Goal: Information Seeking & Learning: Learn about a topic

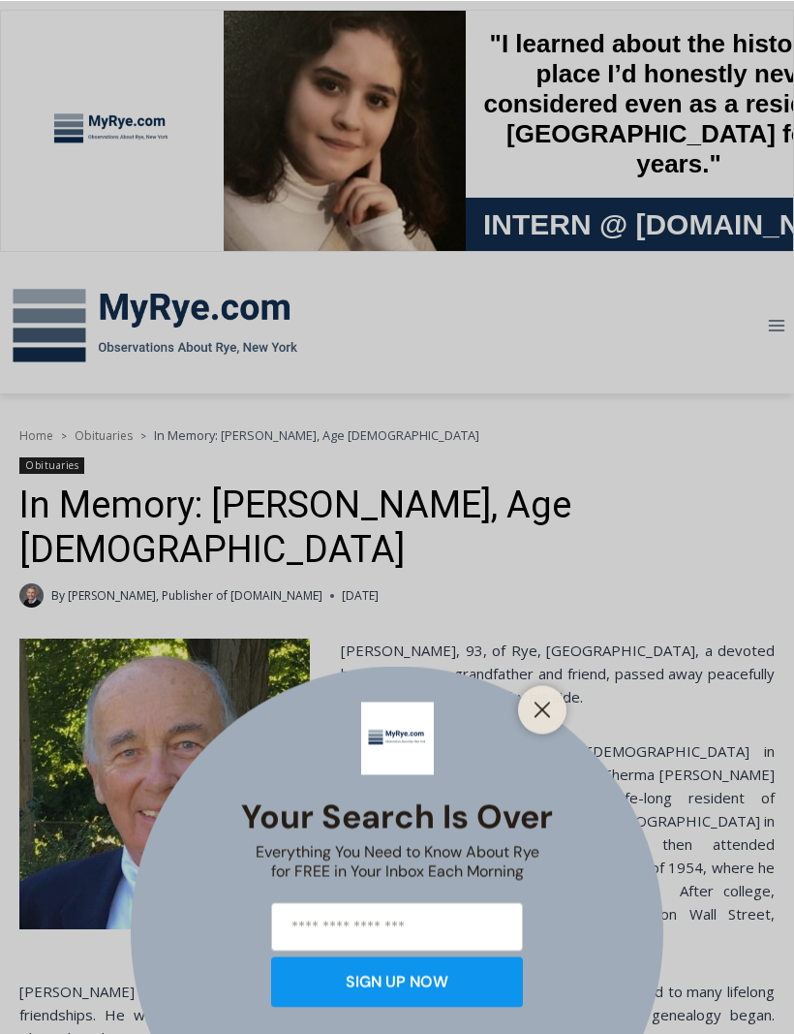
click at [549, 702] on line "Close" at bounding box center [543, 709] width 14 height 14
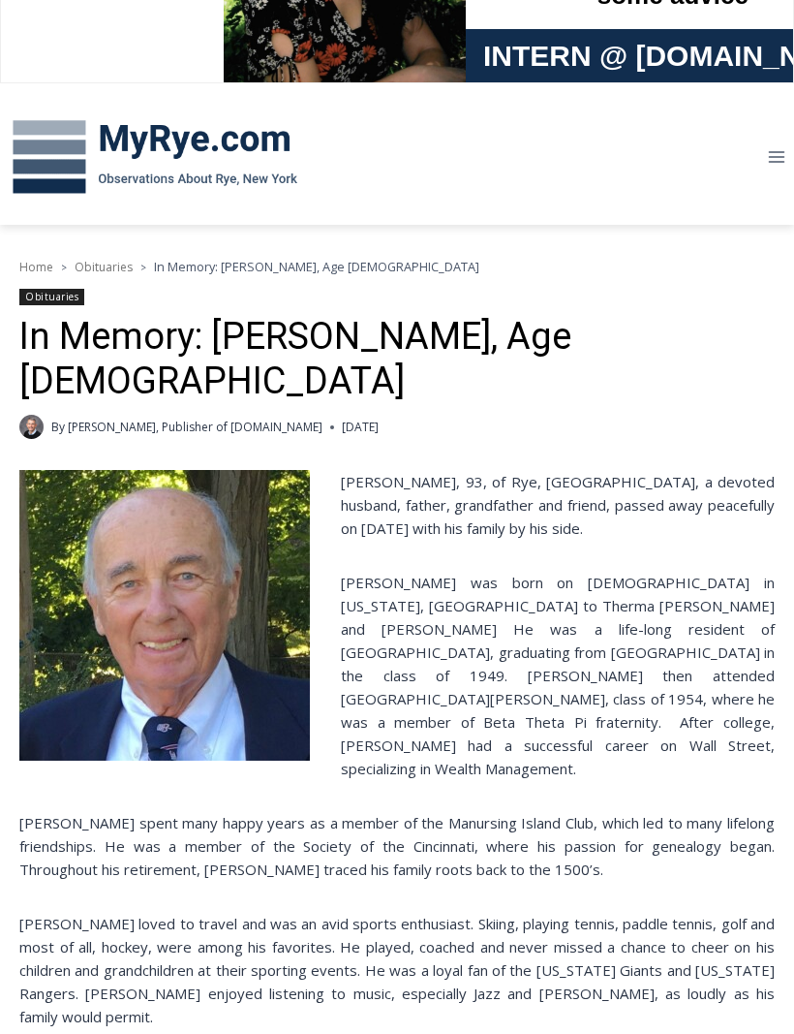
scroll to position [162, 0]
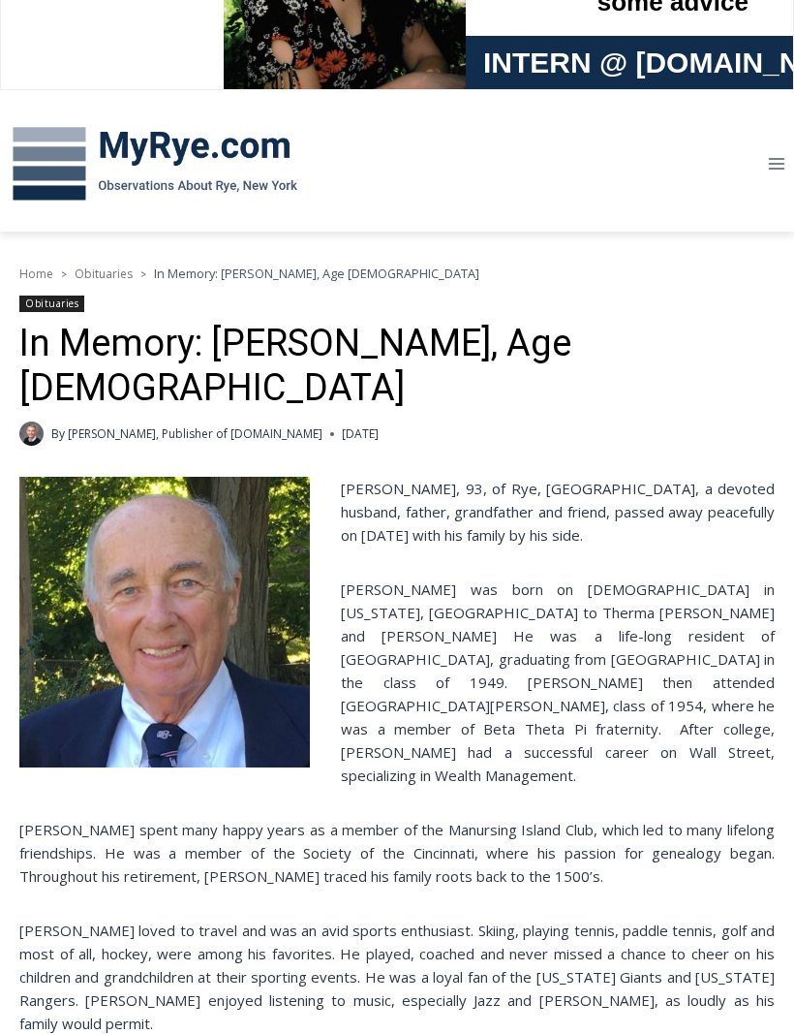
click at [722, 615] on p "[PERSON_NAME] was born on [DEMOGRAPHIC_DATA] in [US_STATE], [GEOGRAPHIC_DATA] t…" at bounding box center [397, 681] width 756 height 209
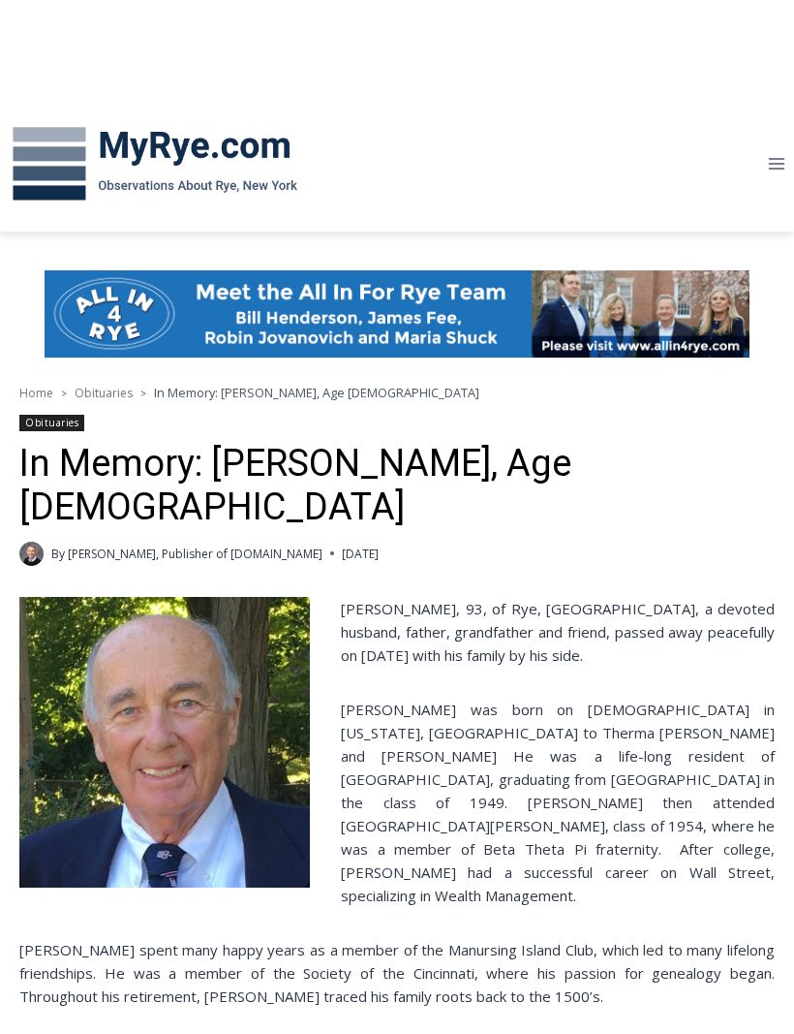
scroll to position [0, 0]
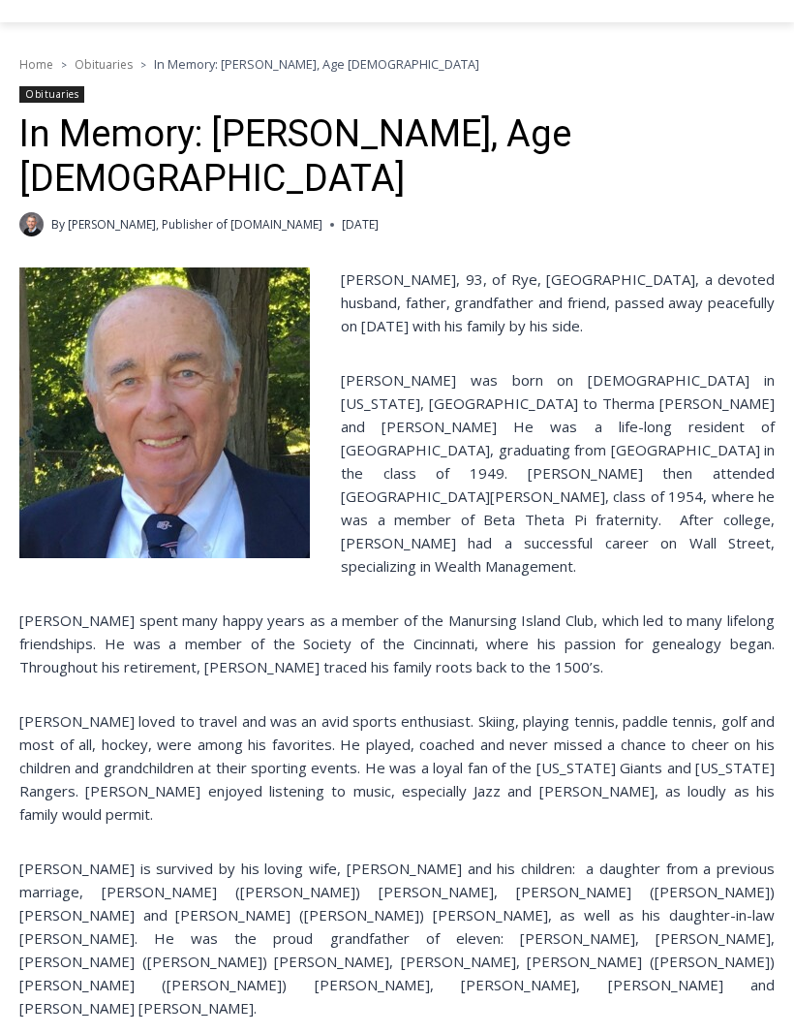
scroll to position [371, 0]
